Goal: Transaction & Acquisition: Purchase product/service

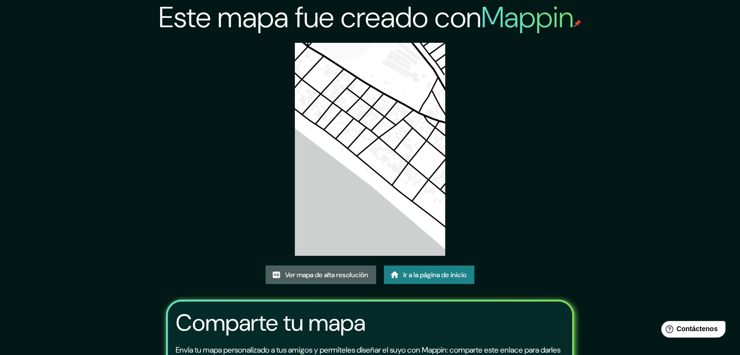
click at [305, 277] on font "Ver mapa de alta resolución" at bounding box center [326, 274] width 83 height 9
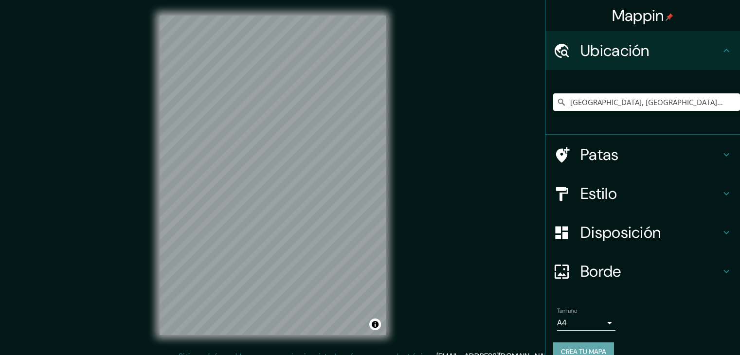
click at [596, 349] on font "Crea tu mapa" at bounding box center [583, 351] width 45 height 9
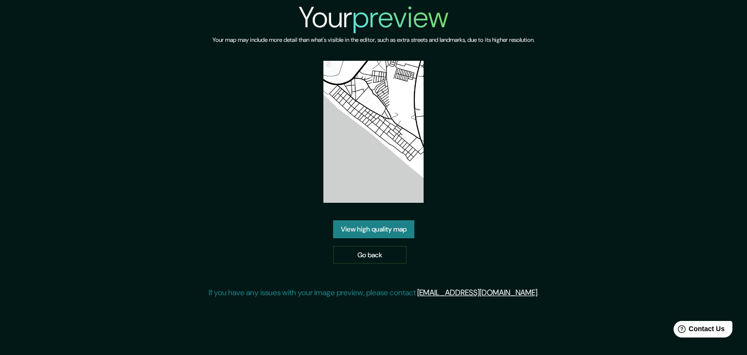
click at [381, 234] on link "View high quality map" at bounding box center [373, 229] width 81 height 18
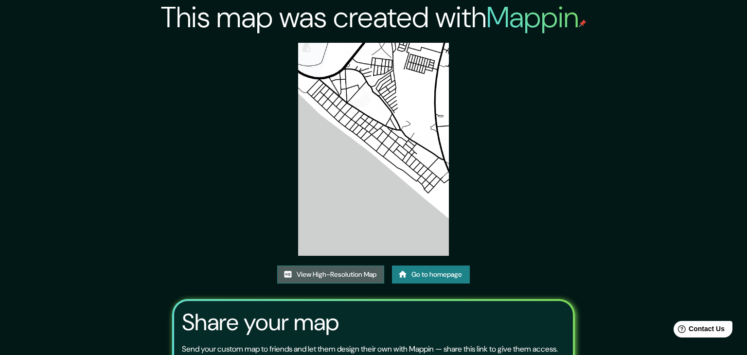
click at [329, 266] on link "View High-Resolution Map" at bounding box center [330, 275] width 107 height 18
